Goal: Check status: Check status

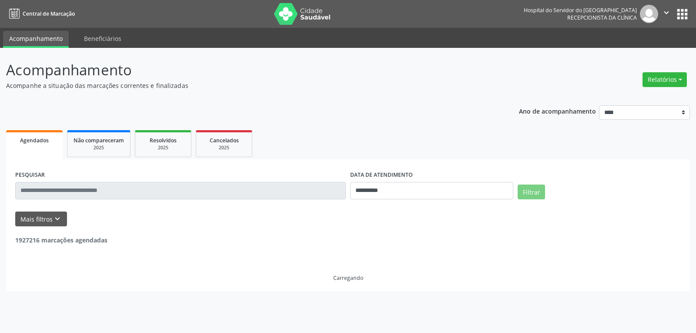
select select "*"
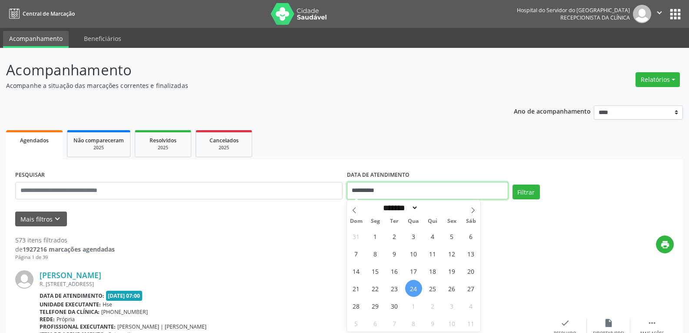
drag, startPoint x: 398, startPoint y: 191, endPoint x: 327, endPoint y: 191, distance: 70.9
click at [327, 191] on div "**********" at bounding box center [344, 186] width 663 height 37
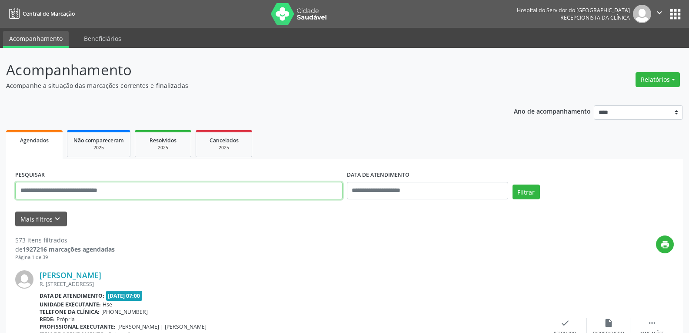
click at [152, 186] on input "text" at bounding box center [178, 190] width 327 height 17
click at [513, 184] on button "Filtrar" at bounding box center [526, 191] width 27 height 15
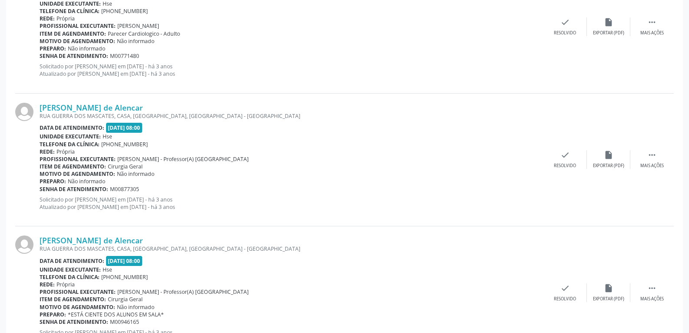
scroll to position [341, 0]
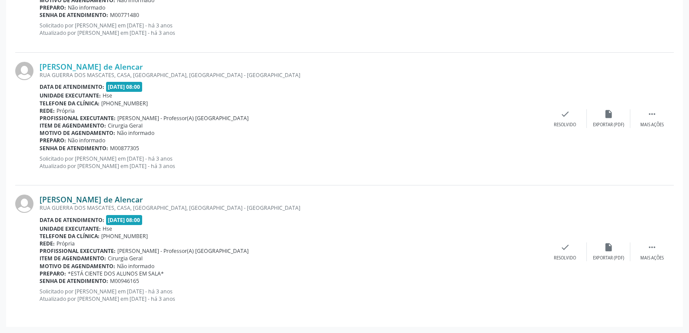
click at [90, 199] on link "[PERSON_NAME] de Alencar" at bounding box center [92, 199] width 104 height 10
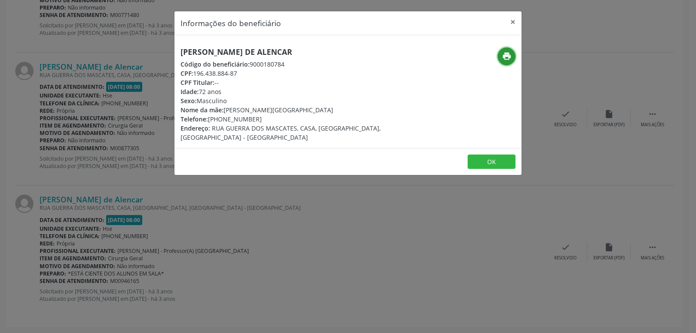
click at [506, 57] on icon "print" at bounding box center [507, 56] width 10 height 10
drag, startPoint x: 194, startPoint y: 72, endPoint x: 251, endPoint y: 72, distance: 57.4
click at [251, 72] on div "CPF: 196.438.884-87" at bounding box center [289, 73] width 219 height 9
copy div "196.438.884-87"
drag, startPoint x: 221, startPoint y: 119, endPoint x: 263, endPoint y: 114, distance: 42.0
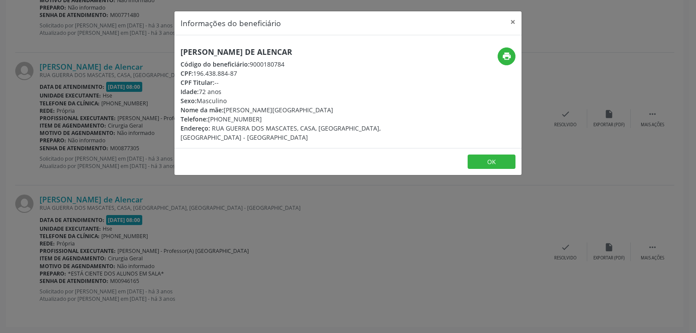
click at [263, 114] on div "Telefone: [PHONE_NUMBER]" at bounding box center [289, 118] width 219 height 9
copy div "99607-0712"
click at [512, 20] on button "×" at bounding box center [512, 21] width 17 height 21
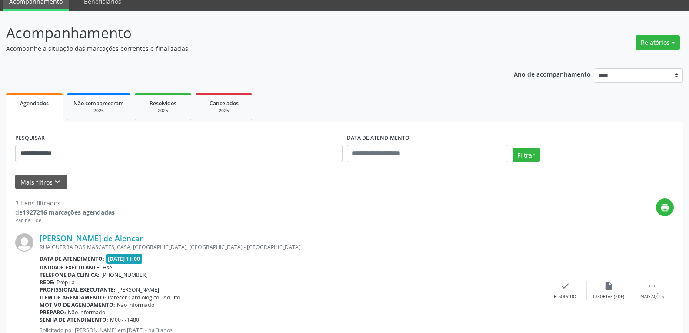
scroll to position [0, 0]
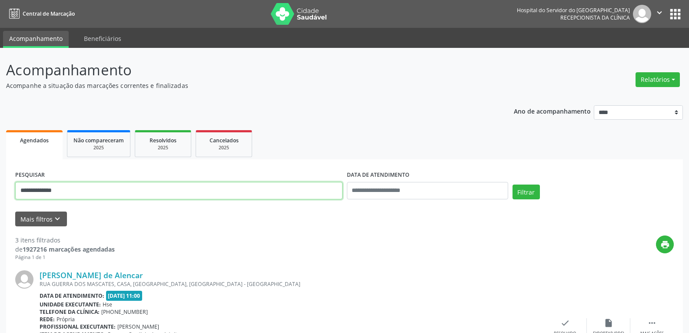
drag, startPoint x: 134, startPoint y: 185, endPoint x: 0, endPoint y: 191, distance: 134.1
type input "**********"
click at [513, 184] on button "Filtrar" at bounding box center [526, 191] width 27 height 15
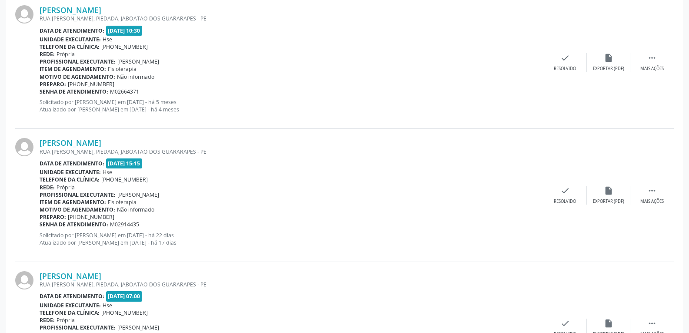
scroll to position [1271, 0]
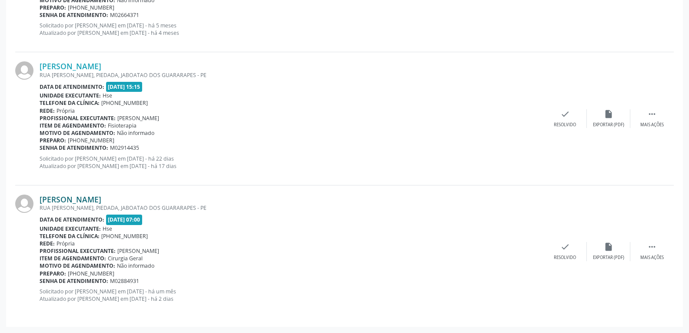
click at [95, 199] on link "[PERSON_NAME]" at bounding box center [71, 199] width 62 height 10
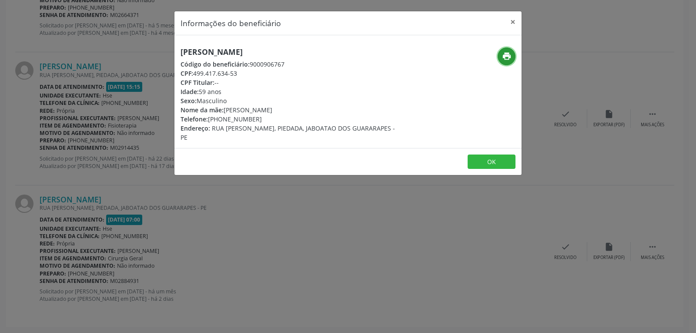
click at [503, 57] on icon "print" at bounding box center [507, 56] width 10 height 10
drag, startPoint x: 195, startPoint y: 72, endPoint x: 252, endPoint y: 72, distance: 57.4
click at [252, 72] on div "CPF: 499.417.634-53" at bounding box center [289, 73] width 219 height 9
copy div "499.417.634-53"
drag, startPoint x: 221, startPoint y: 117, endPoint x: 270, endPoint y: 117, distance: 48.7
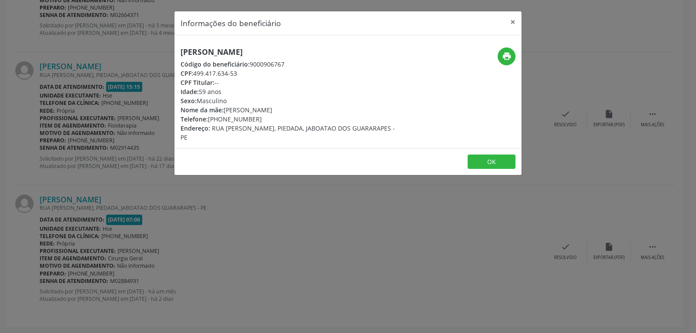
click at [270, 117] on div "Telefone: [PHONE_NUMBER]" at bounding box center [289, 118] width 219 height 9
copy div "99882-6709"
click at [512, 20] on button "×" at bounding box center [512, 21] width 17 height 21
